Goal: Information Seeking & Learning: Check status

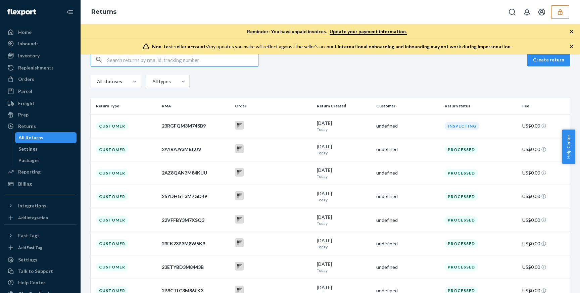
scroll to position [47, 0]
click at [195, 128] on div "23RGFQM3M74SB9" at bounding box center [196, 126] width 68 height 7
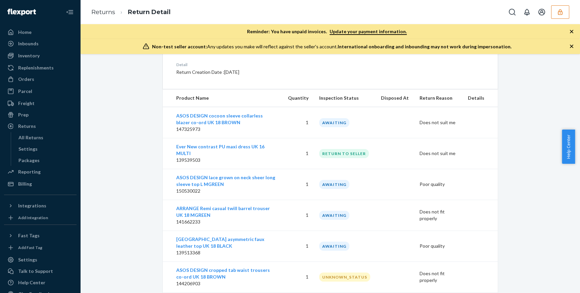
scroll to position [219, 0]
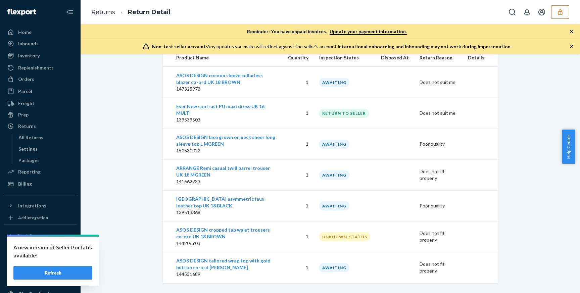
click at [54, 275] on button "Refresh" at bounding box center [52, 272] width 79 height 13
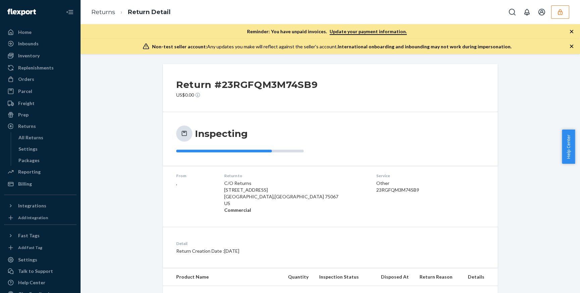
click at [168, 212] on dl "From , Return to C/O Returns [STREET_ADDRESS] Commercial Service Other 23RGFQM3…" at bounding box center [330, 193] width 335 height 54
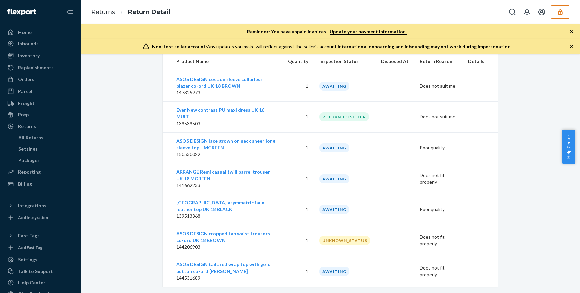
scroll to position [217, 0]
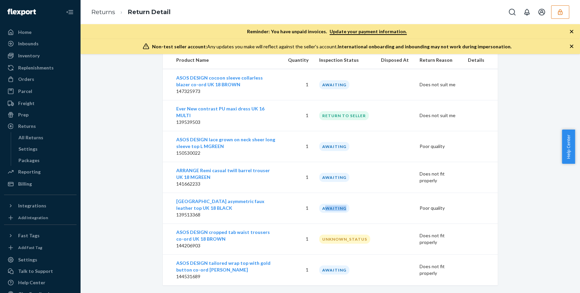
drag, startPoint x: 327, startPoint y: 200, endPoint x: 349, endPoint y: 200, distance: 22.2
click at [349, 204] on div "AWAITING" at bounding box center [334, 208] width 30 height 9
click at [476, 163] on td at bounding box center [480, 177] width 35 height 31
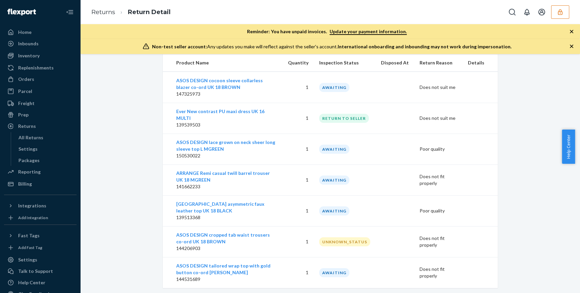
scroll to position [219, 0]
